Goal: Task Accomplishment & Management: Use online tool/utility

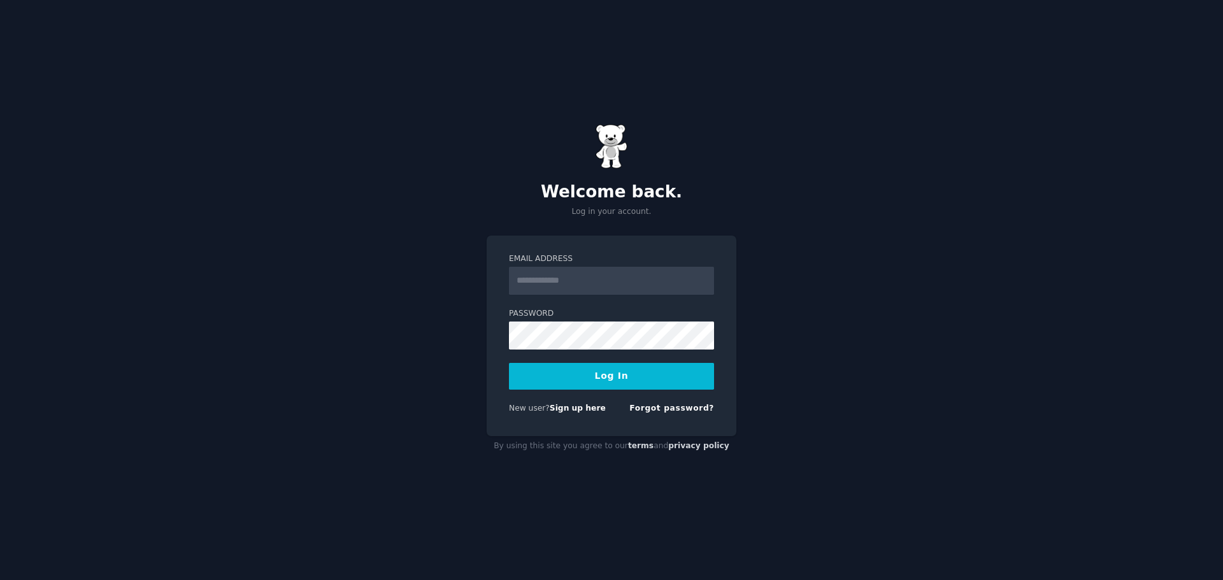
click at [563, 282] on input "Email Address" at bounding box center [611, 281] width 205 height 28
type input "**********"
click at [584, 381] on button "Log In" at bounding box center [611, 376] width 205 height 27
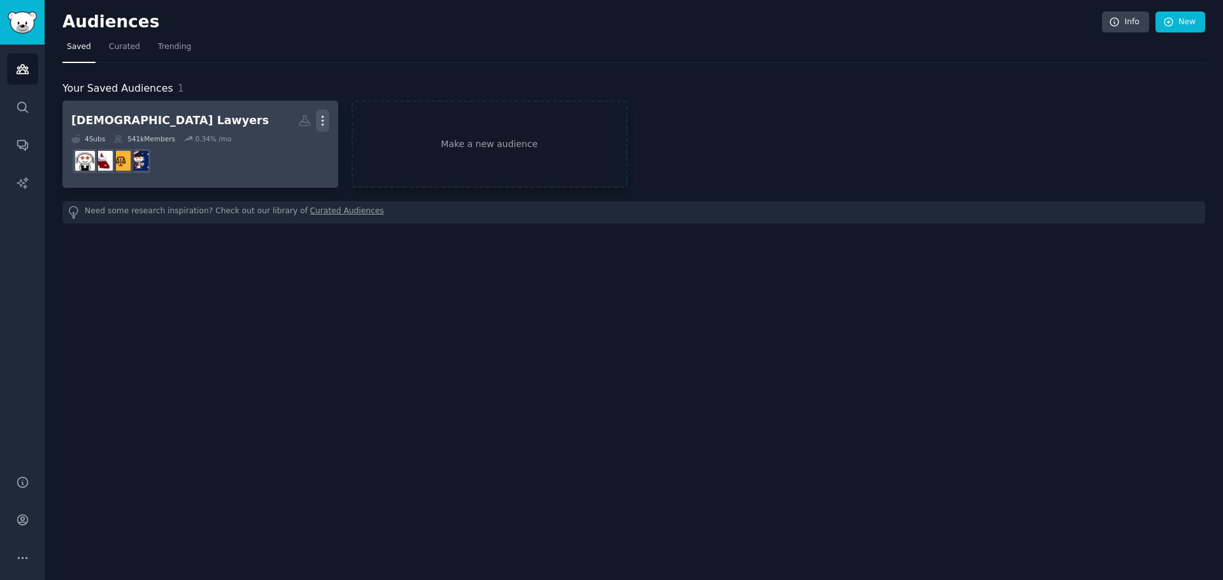
click at [321, 119] on icon "button" at bounding box center [322, 120] width 13 height 13
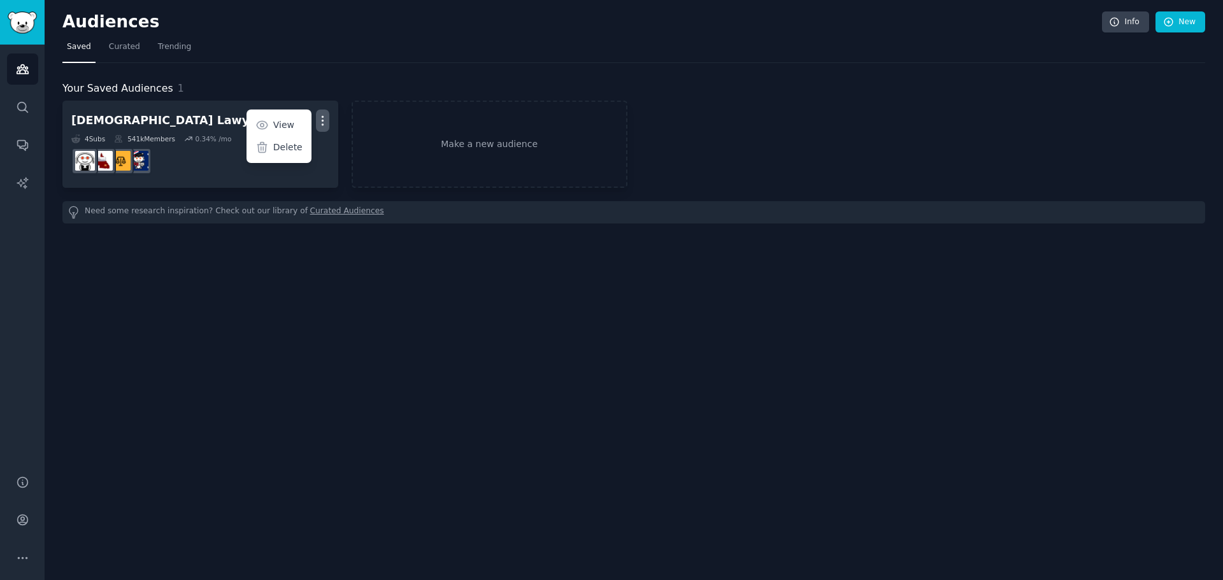
click at [330, 204] on div "Need some research inspiration? Check out our library of Curated Audiences" at bounding box center [633, 212] width 1142 height 22
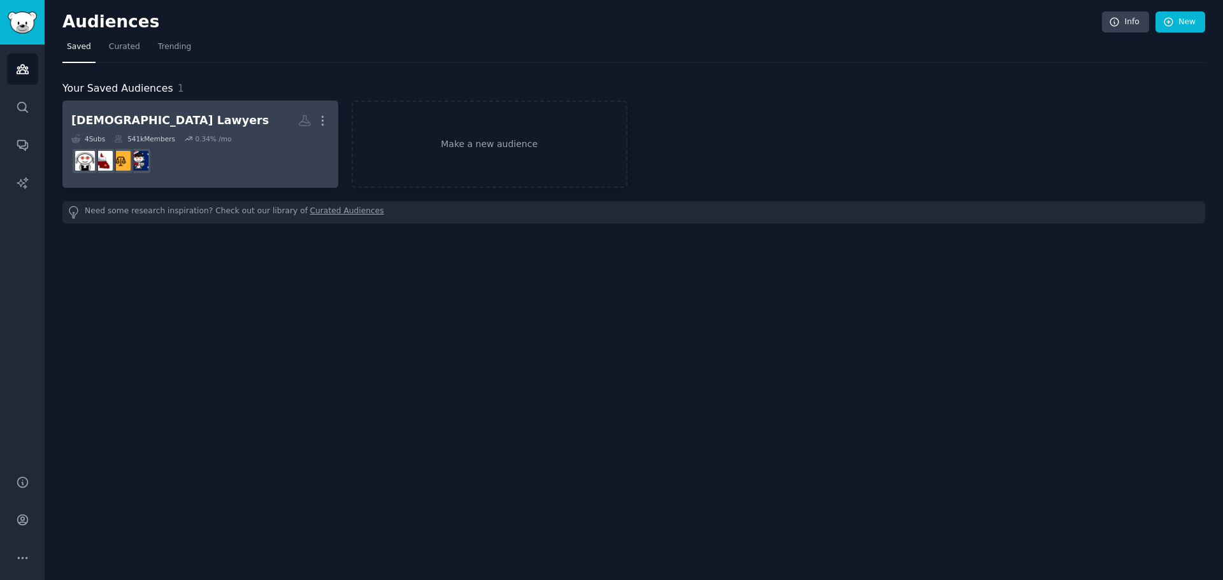
click at [285, 165] on dd at bounding box center [200, 161] width 258 height 36
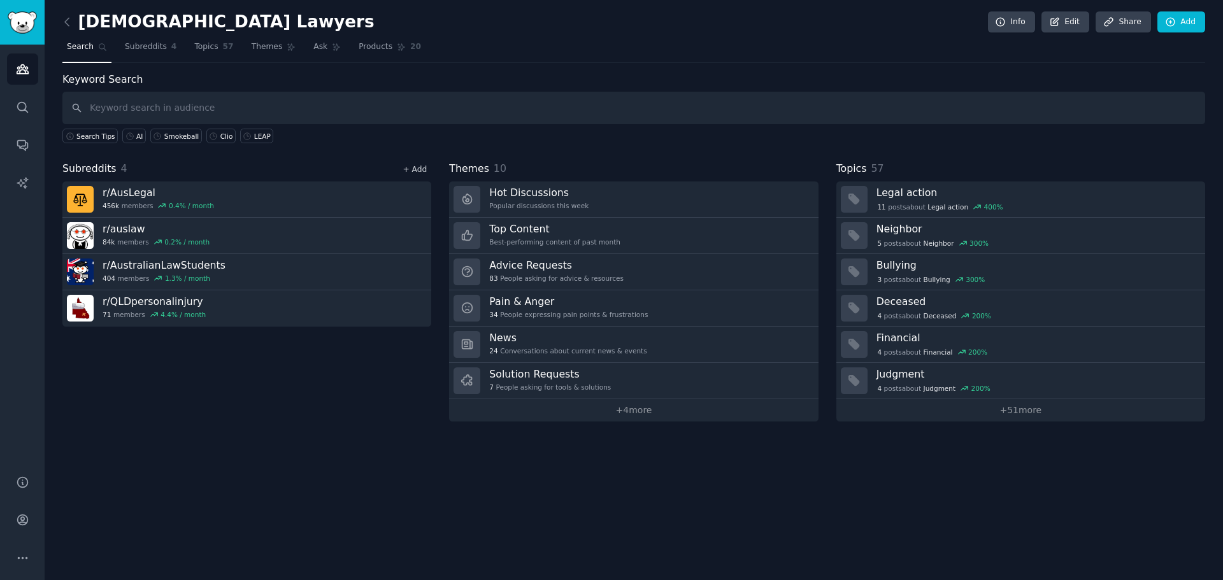
click at [412, 166] on link "+ Add" at bounding box center [414, 169] width 24 height 9
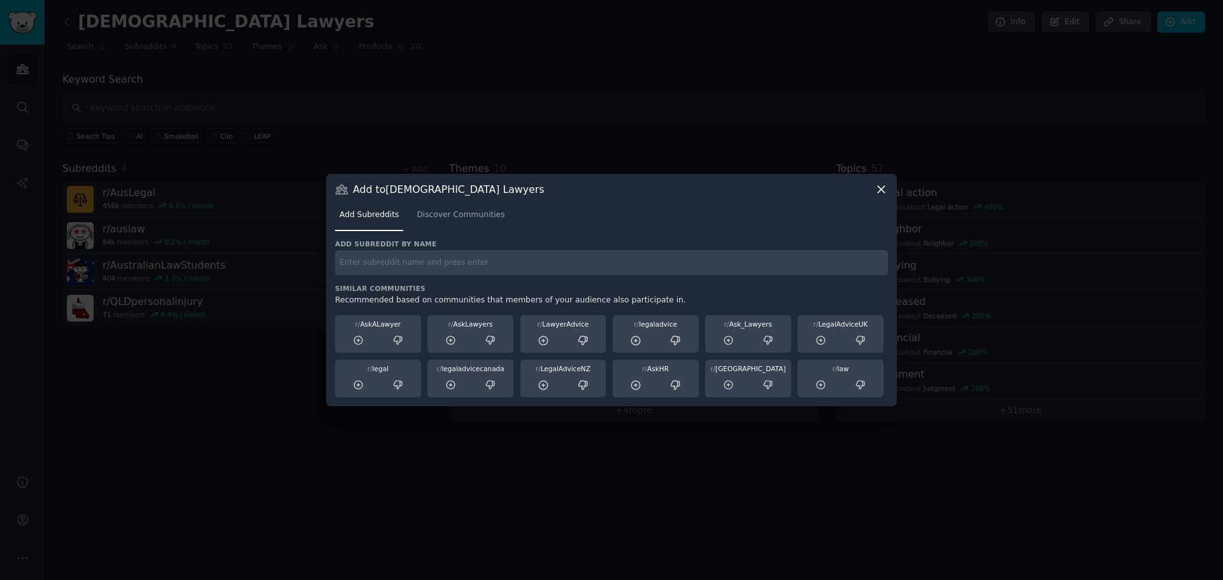
click at [402, 274] on input "text" at bounding box center [611, 262] width 553 height 25
type input "p"
type input "paralegal"
